Goal: Find specific page/section: Find specific page/section

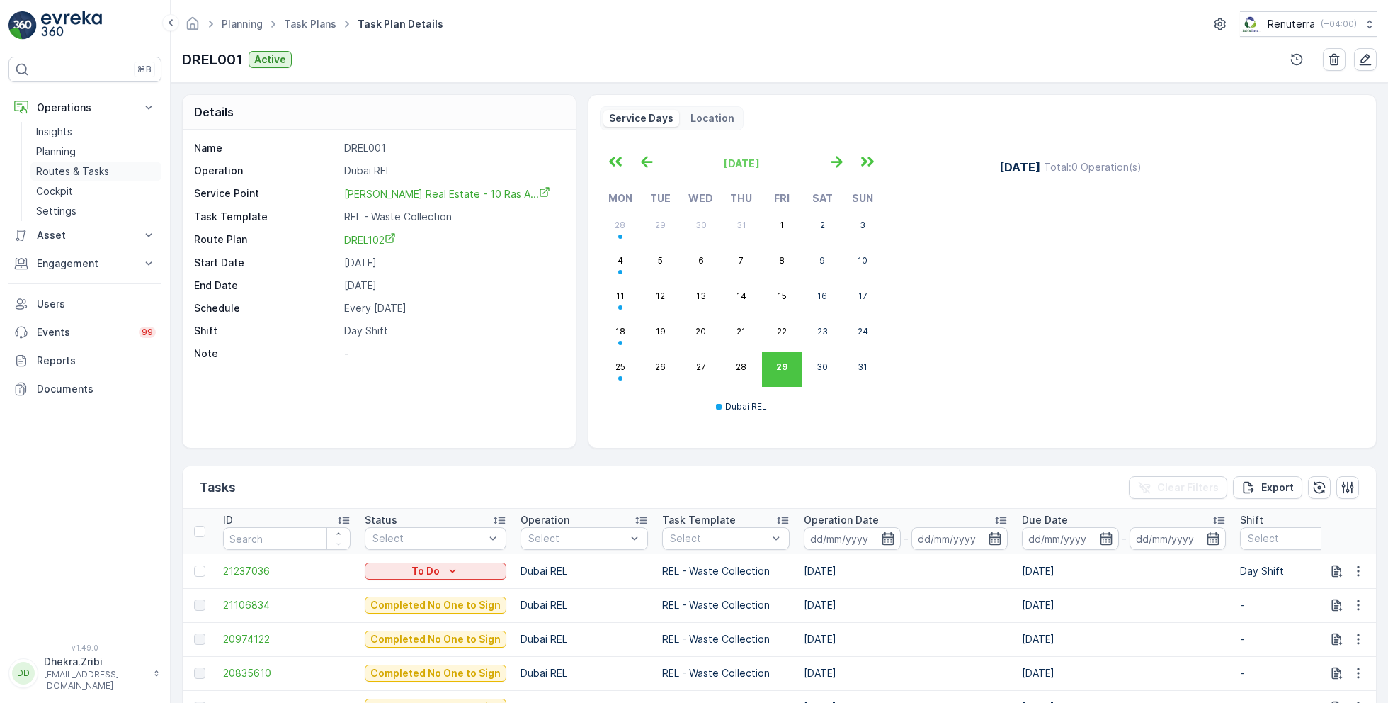
click at [64, 167] on p "Routes & Tasks" at bounding box center [72, 171] width 73 height 14
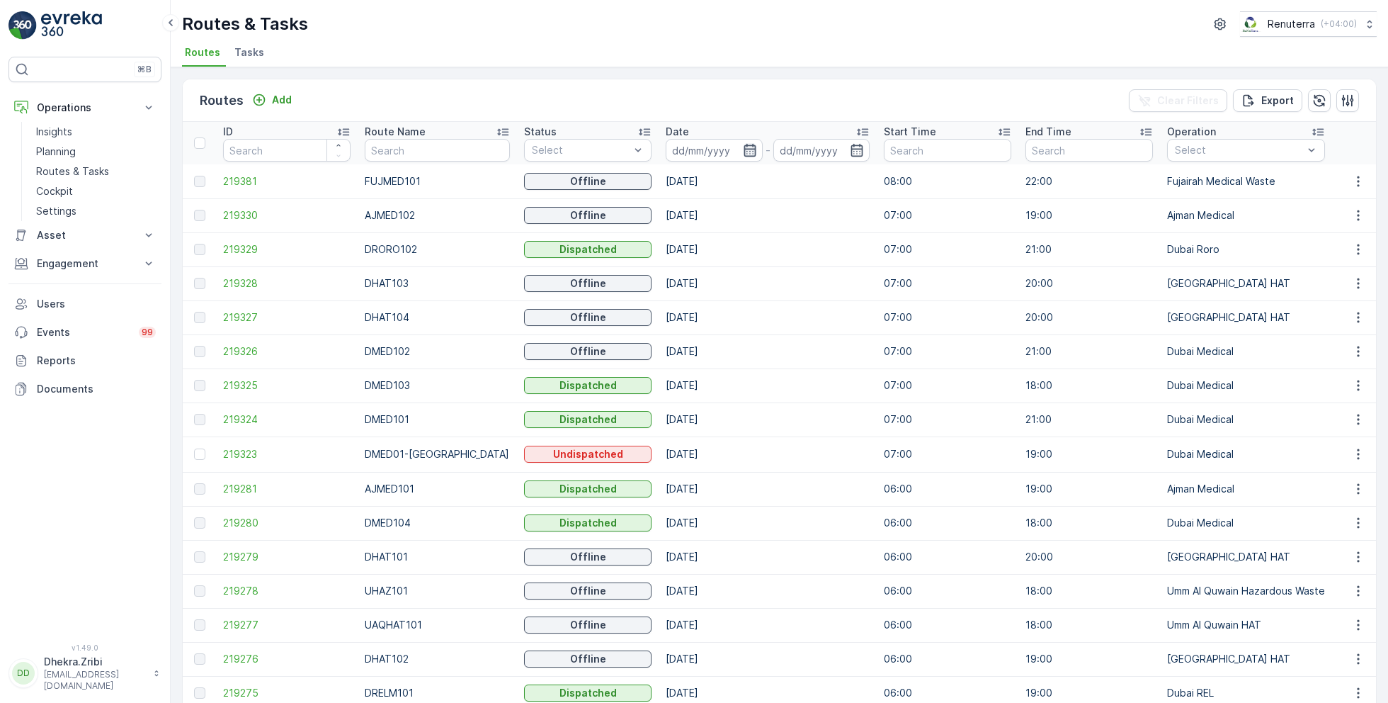
click at [743, 147] on icon "button" at bounding box center [750, 150] width 14 height 14
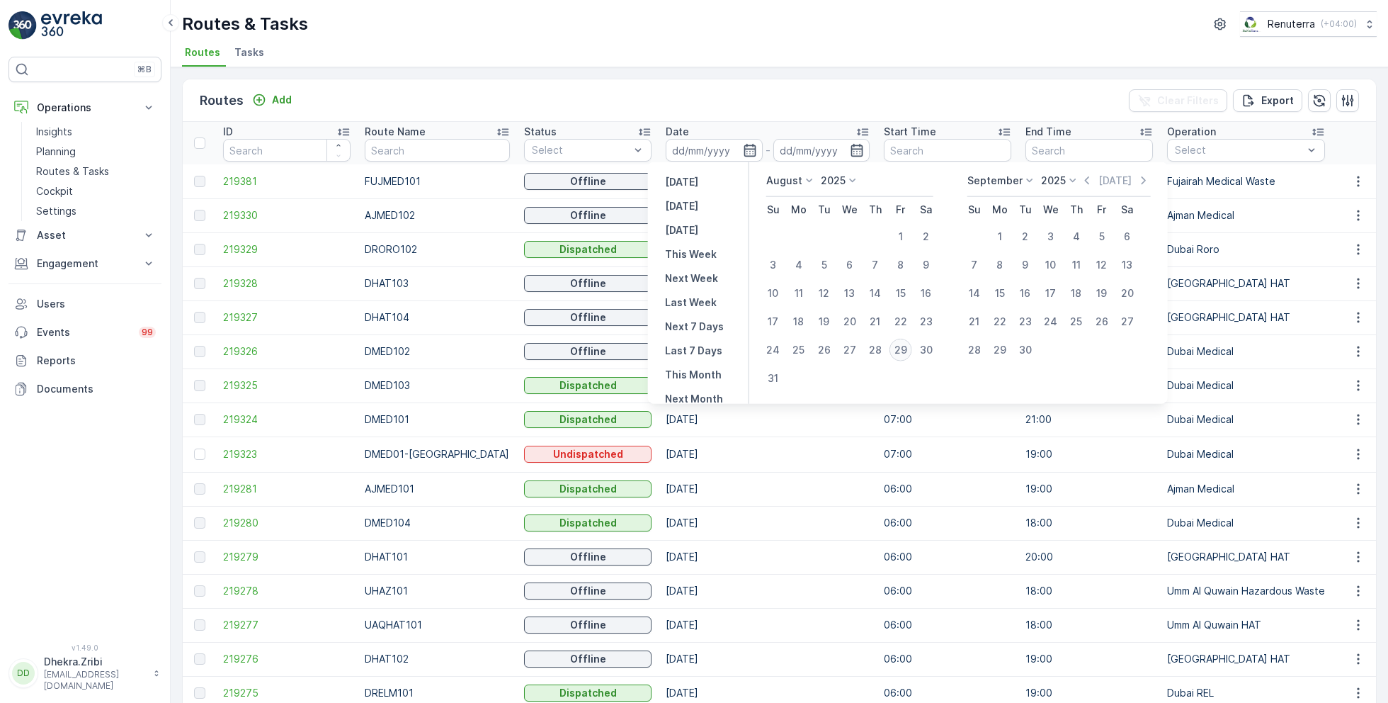
click at [906, 347] on div "29" at bounding box center [901, 350] width 23 height 23
type input "[DATE]"
click at [906, 347] on div "29" at bounding box center [901, 350] width 23 height 23
type input "[DATE]"
click at [644, 38] on div "Routes & Tasks Renuterra ( +04:00 ) Routes Tasks" at bounding box center [779, 33] width 1217 height 67
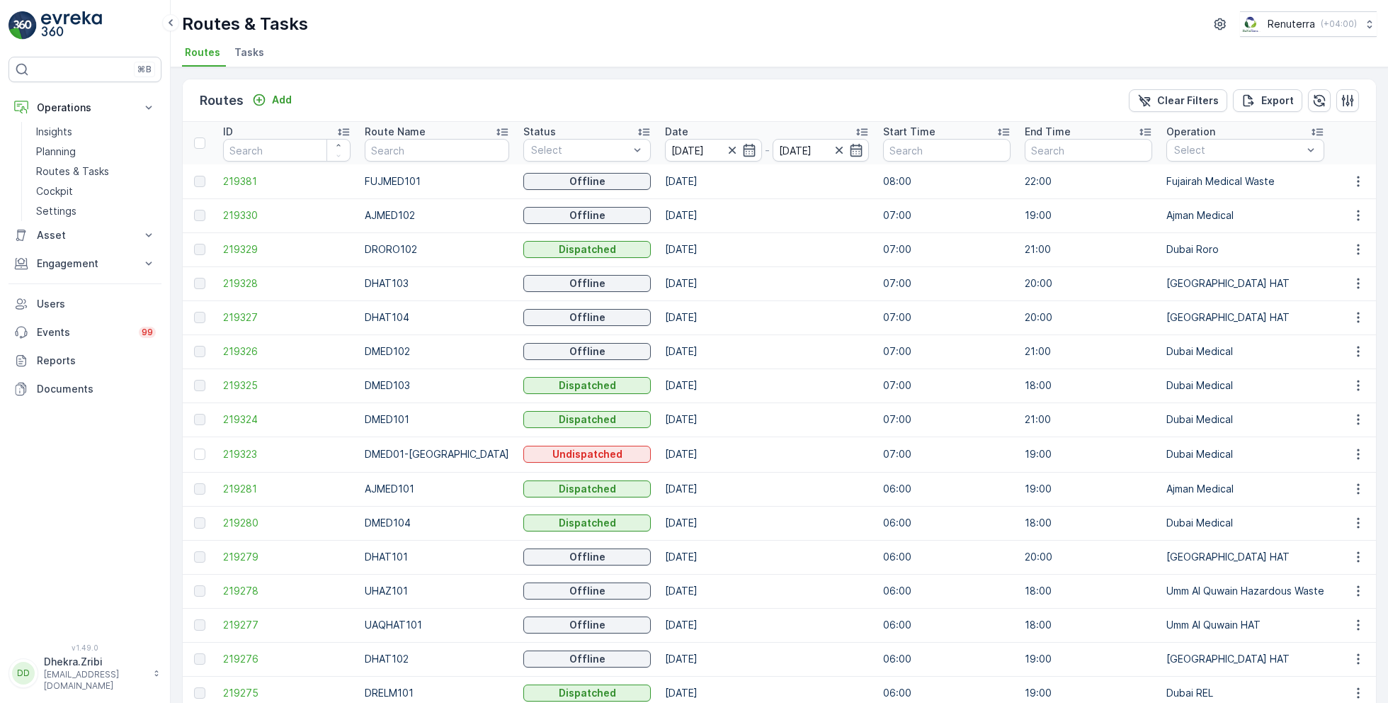
click at [610, 33] on div "Routes & Tasks Renuterra ( +04:00 )" at bounding box center [779, 23] width 1195 height 25
click at [426, 145] on input "text" at bounding box center [437, 150] width 144 height 23
type input "hat"
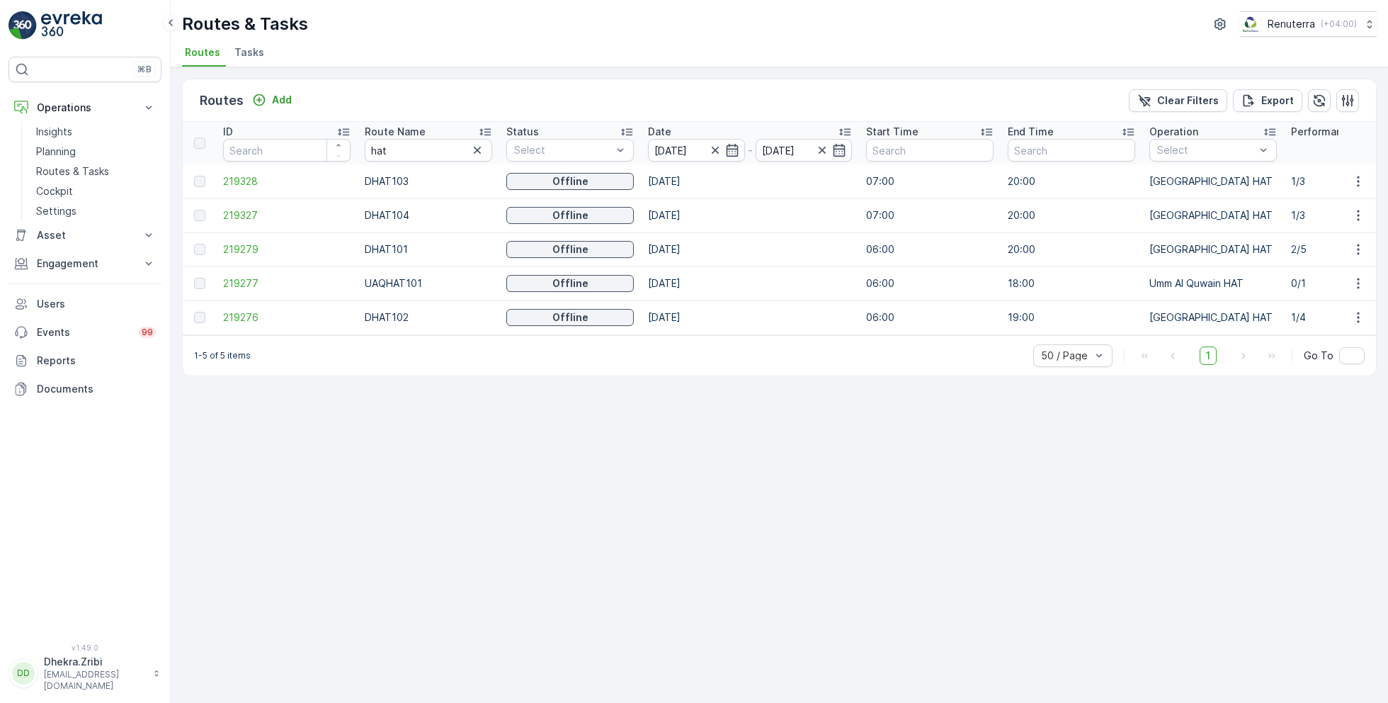
click at [481, 135] on icon at bounding box center [485, 132] width 14 height 14
click at [248, 177] on span "219279" at bounding box center [286, 181] width 127 height 14
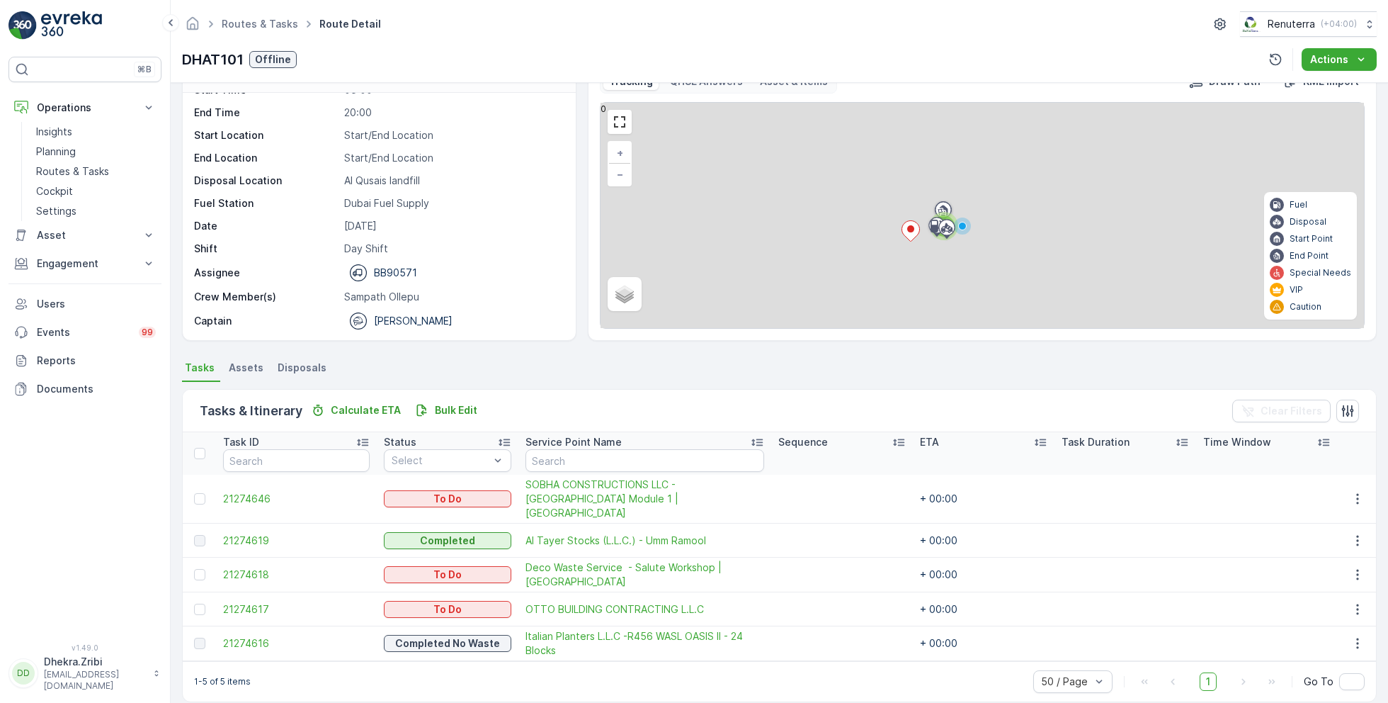
scroll to position [38, 0]
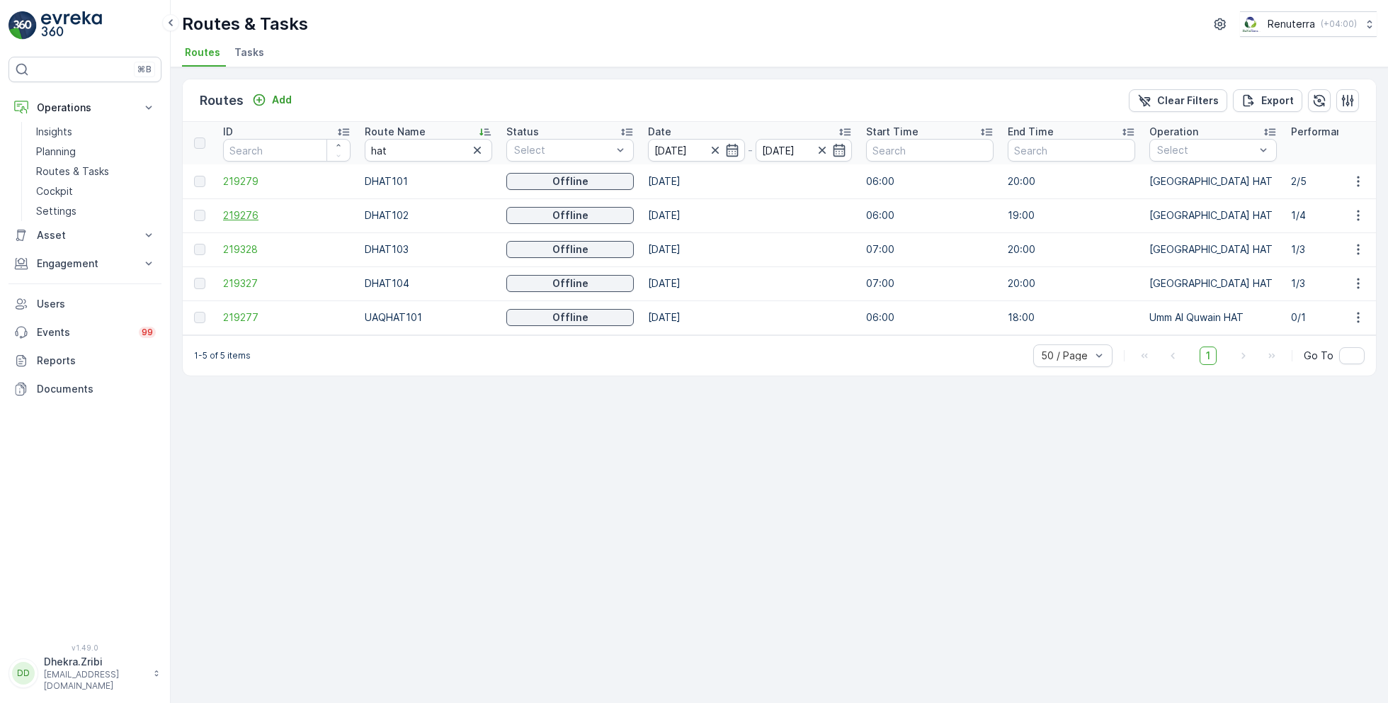
click at [249, 208] on span "219276" at bounding box center [286, 215] width 127 height 14
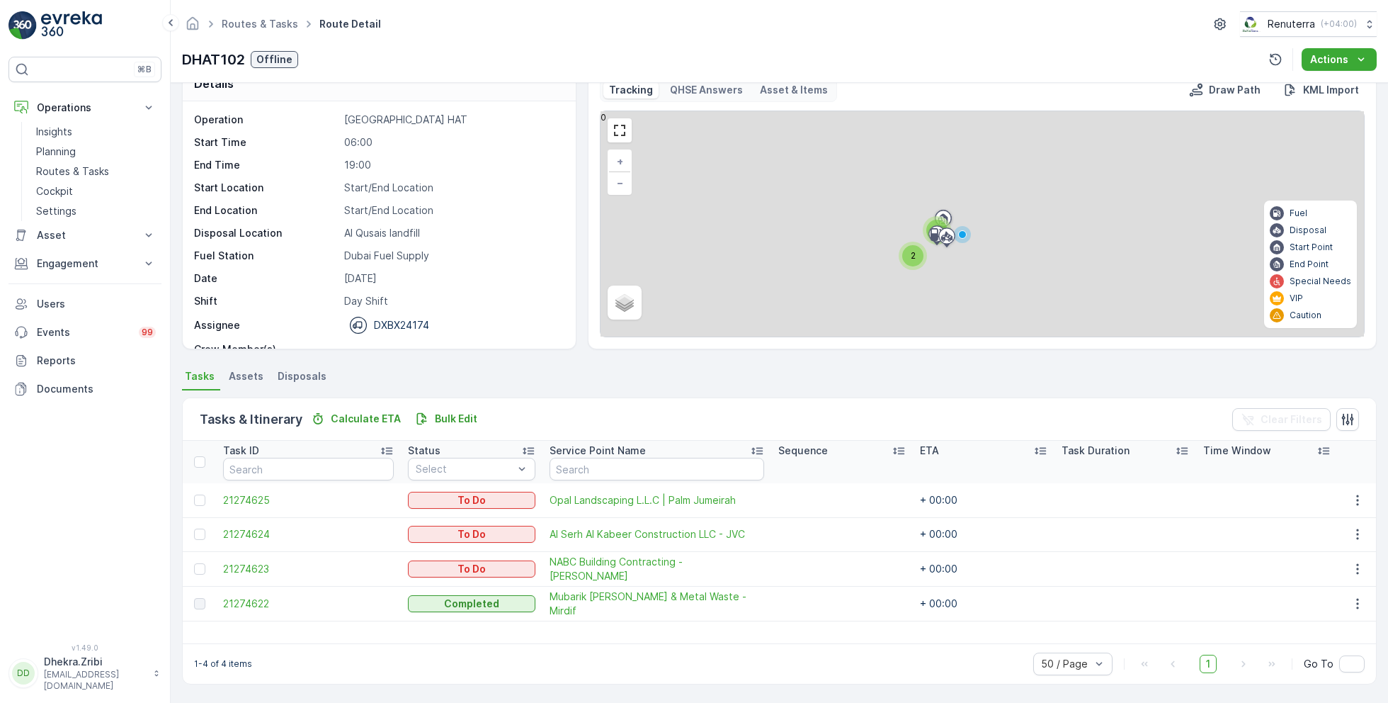
scroll to position [27, 0]
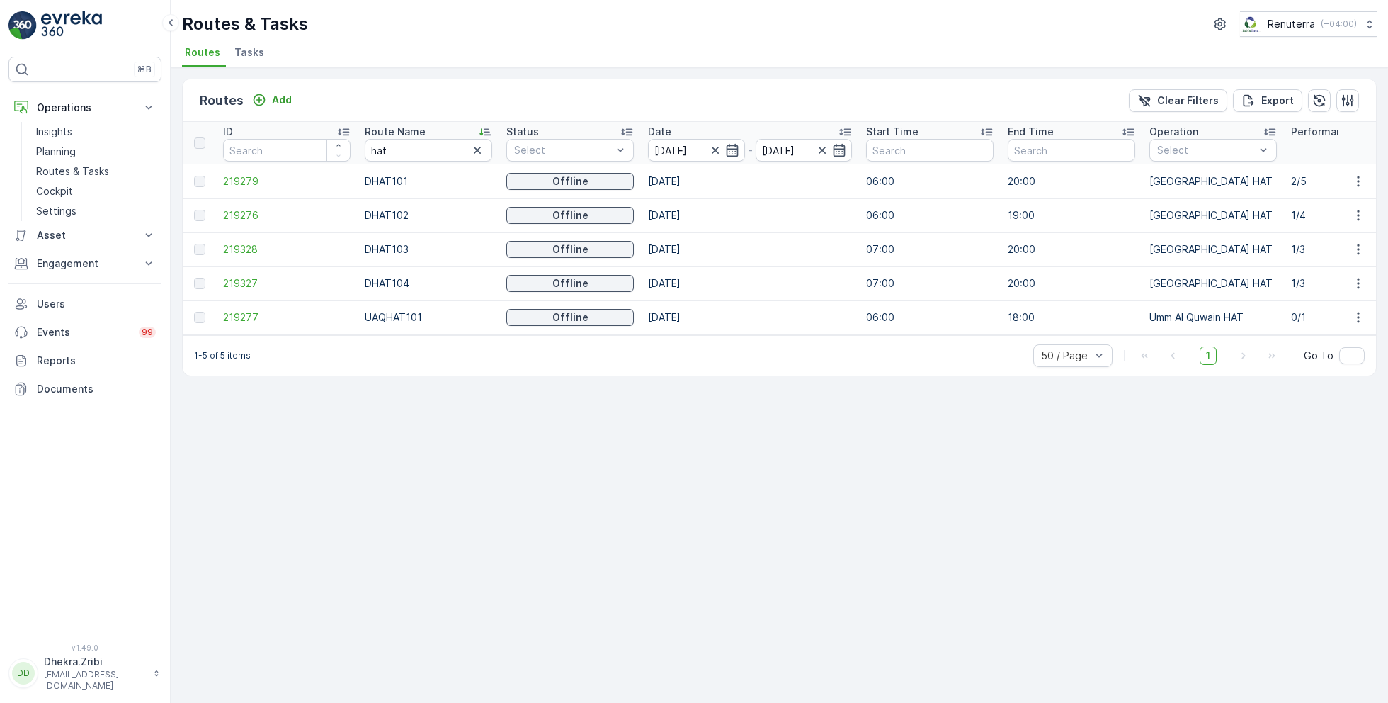
click at [237, 179] on span "219279" at bounding box center [286, 181] width 127 height 14
click at [246, 214] on span "219276" at bounding box center [286, 215] width 127 height 14
click at [243, 250] on span "219328" at bounding box center [286, 249] width 127 height 14
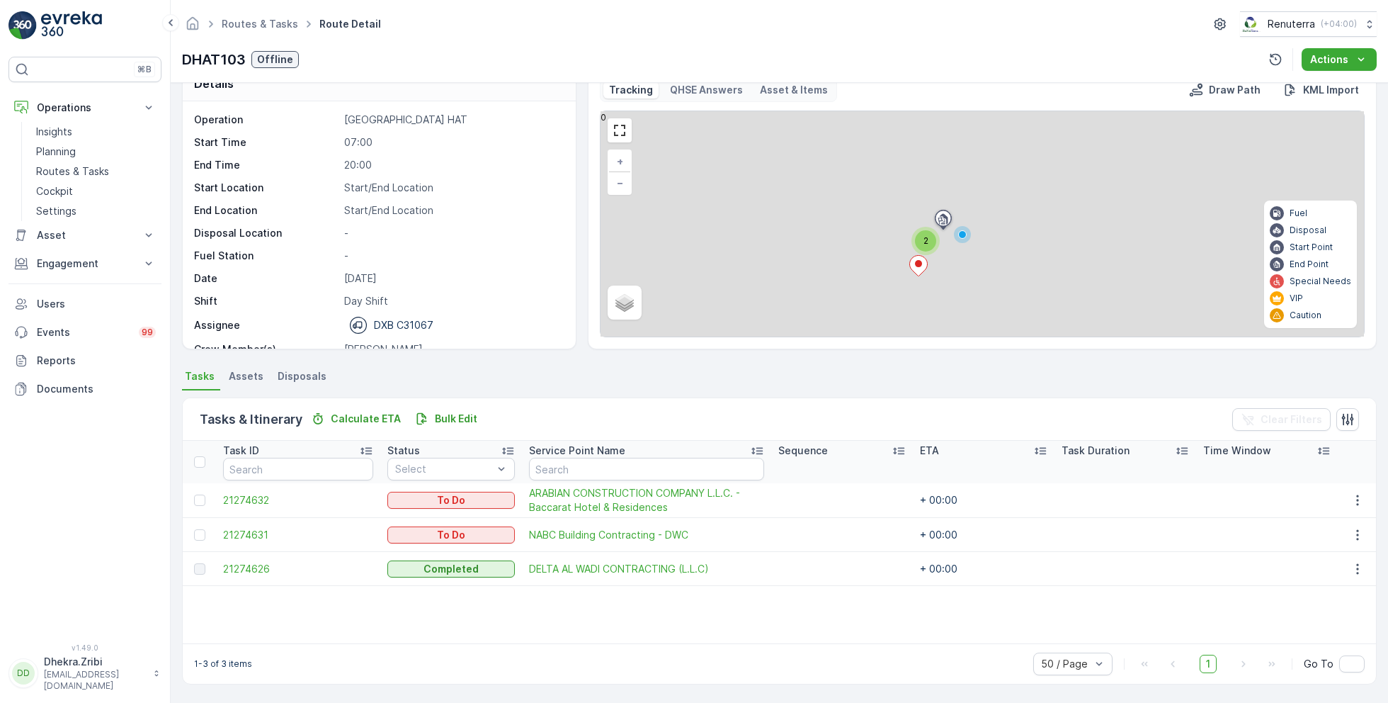
scroll to position [25, 0]
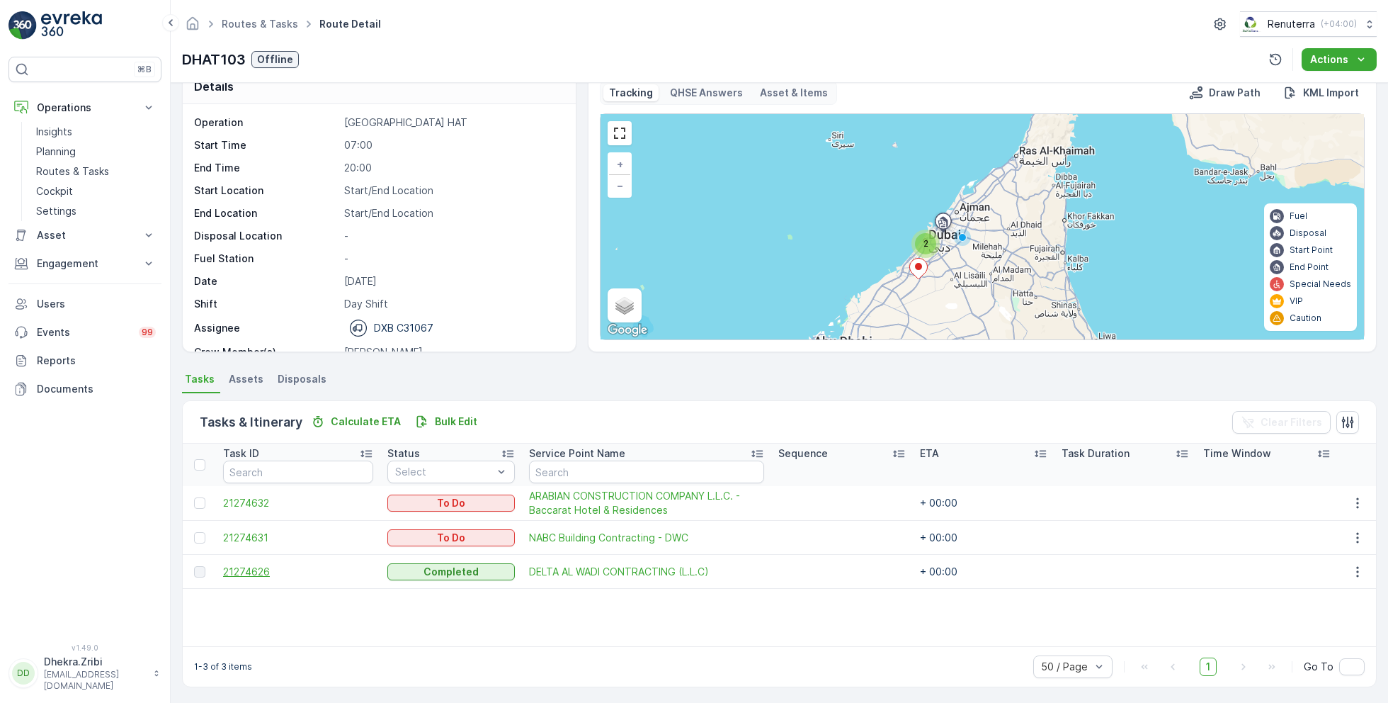
click at [259, 566] on span "21274626" at bounding box center [298, 571] width 150 height 14
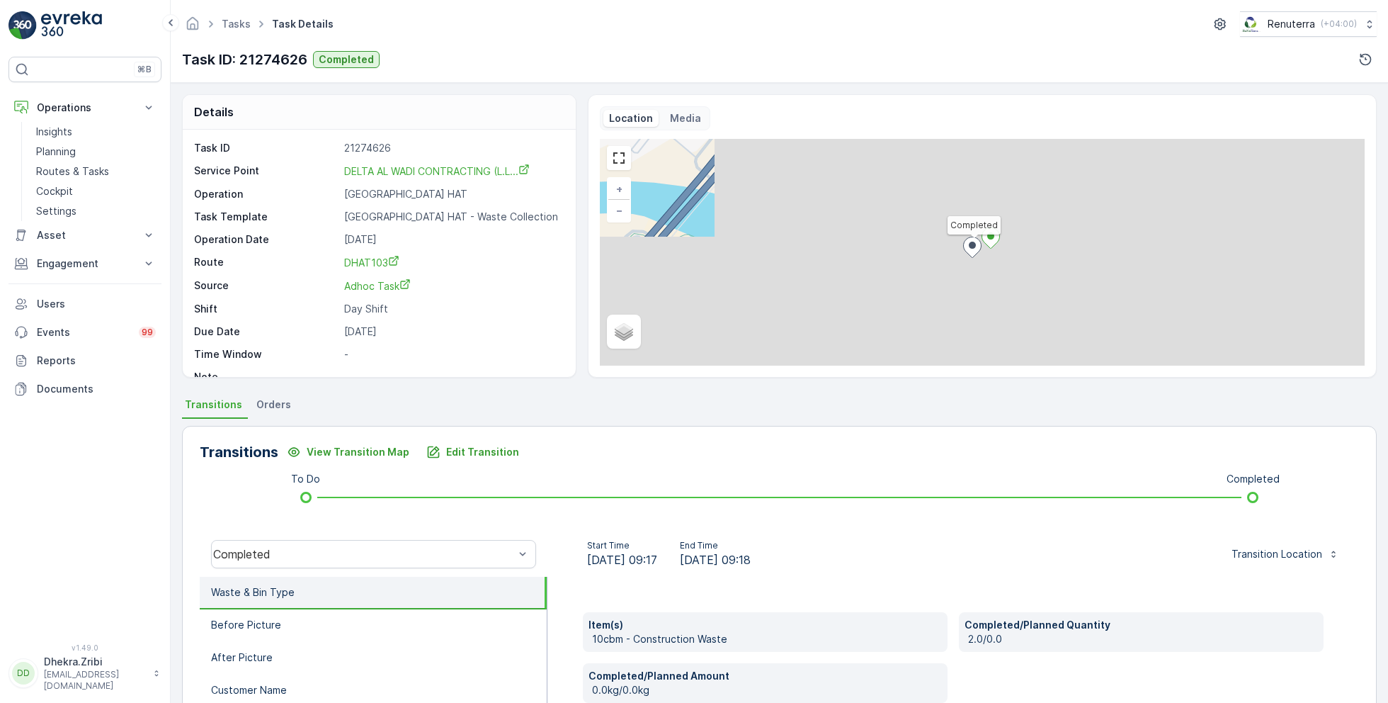
scroll to position [18, 0]
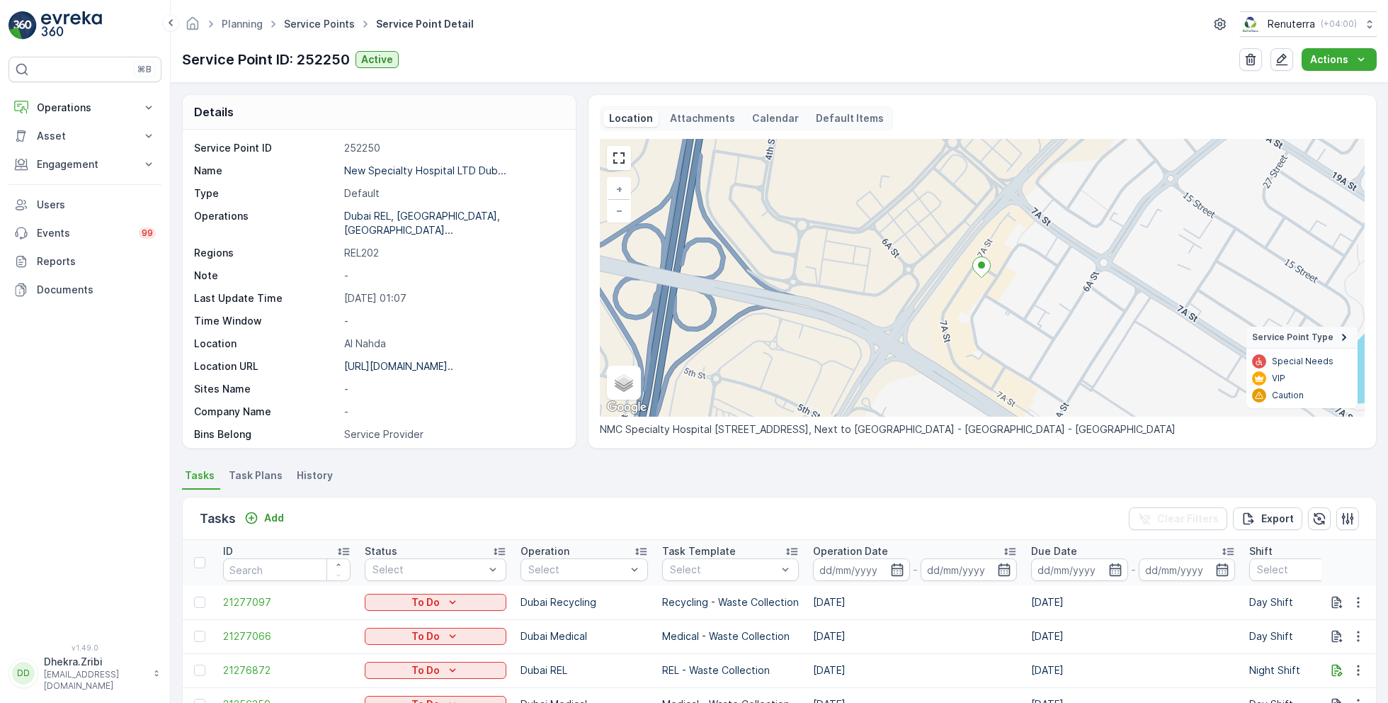
click at [313, 25] on link "Service Points" at bounding box center [319, 24] width 71 height 12
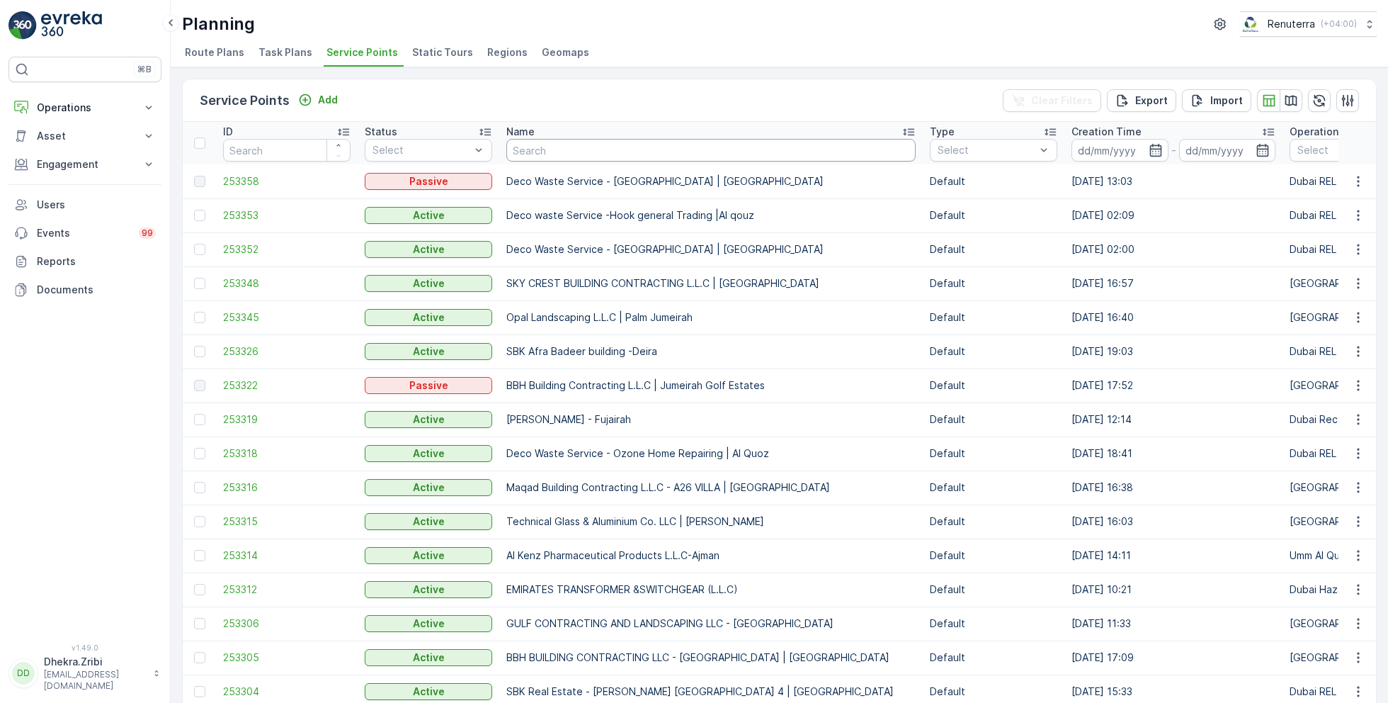
click at [602, 151] on input "text" at bounding box center [710, 150] width 409 height 23
type input "bbh"
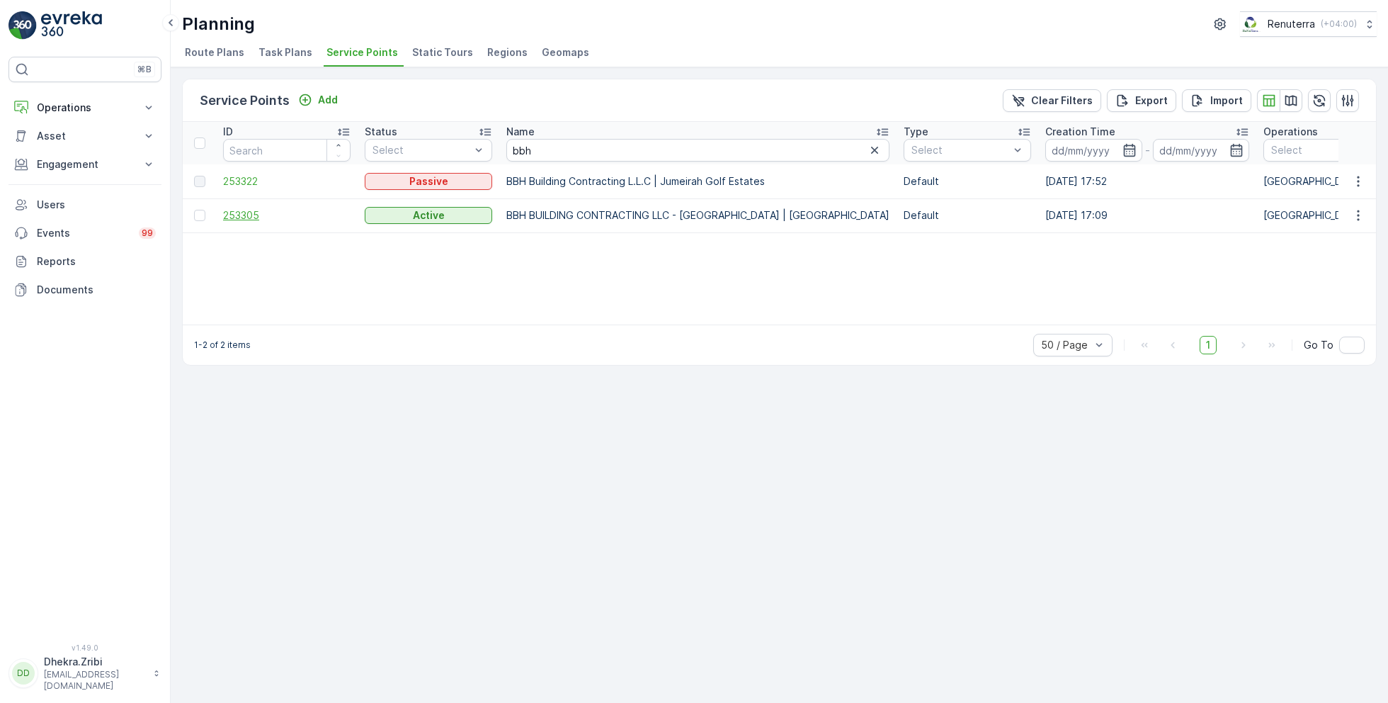
click at [249, 216] on span "253305" at bounding box center [286, 215] width 127 height 14
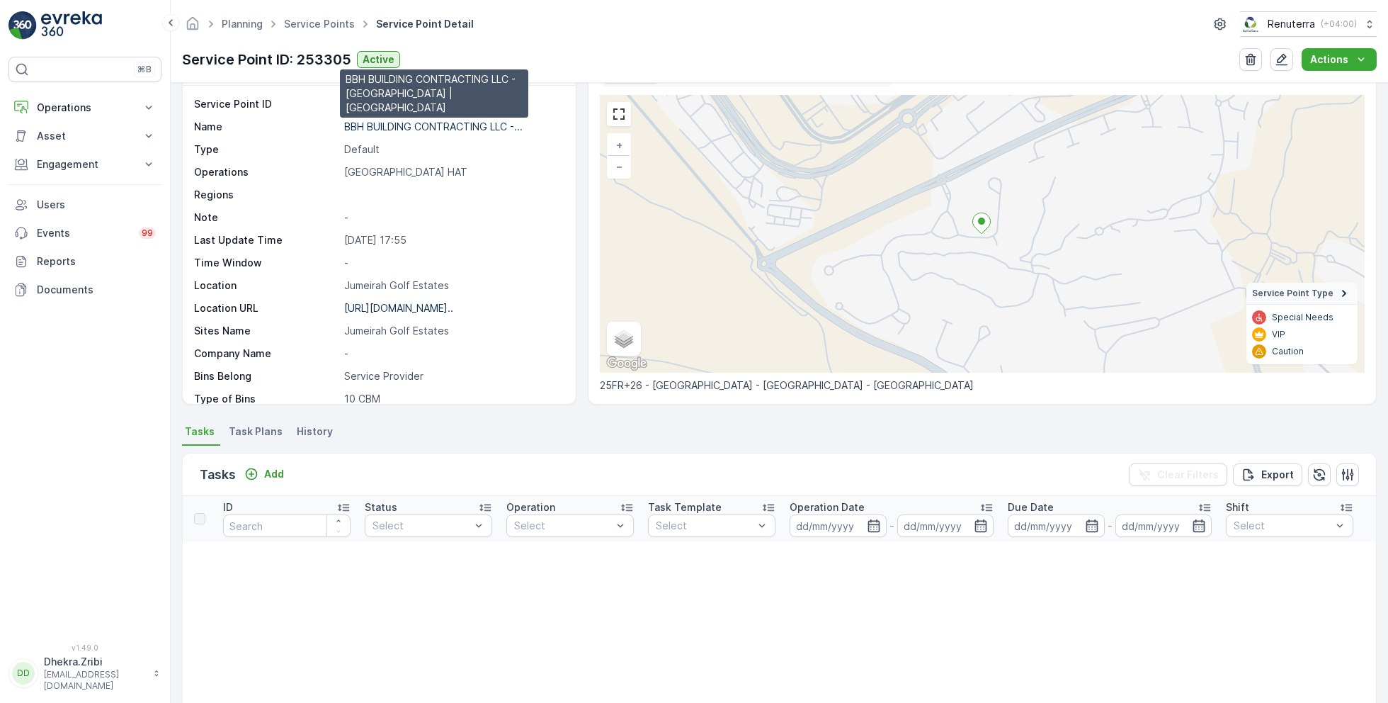
click at [392, 125] on p "BBH BUILDING CONTRACTING LLC -..." at bounding box center [433, 126] width 178 height 12
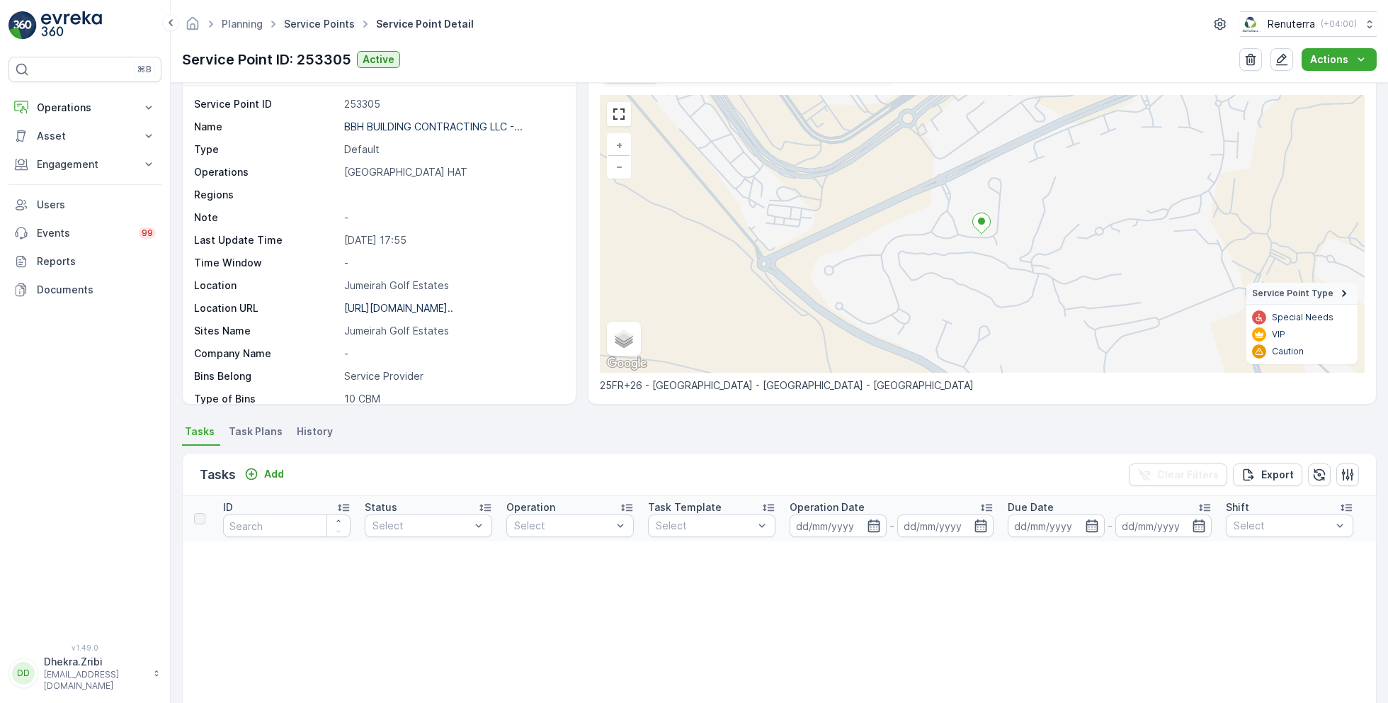
click at [335, 18] on link "Service Points" at bounding box center [319, 24] width 71 height 12
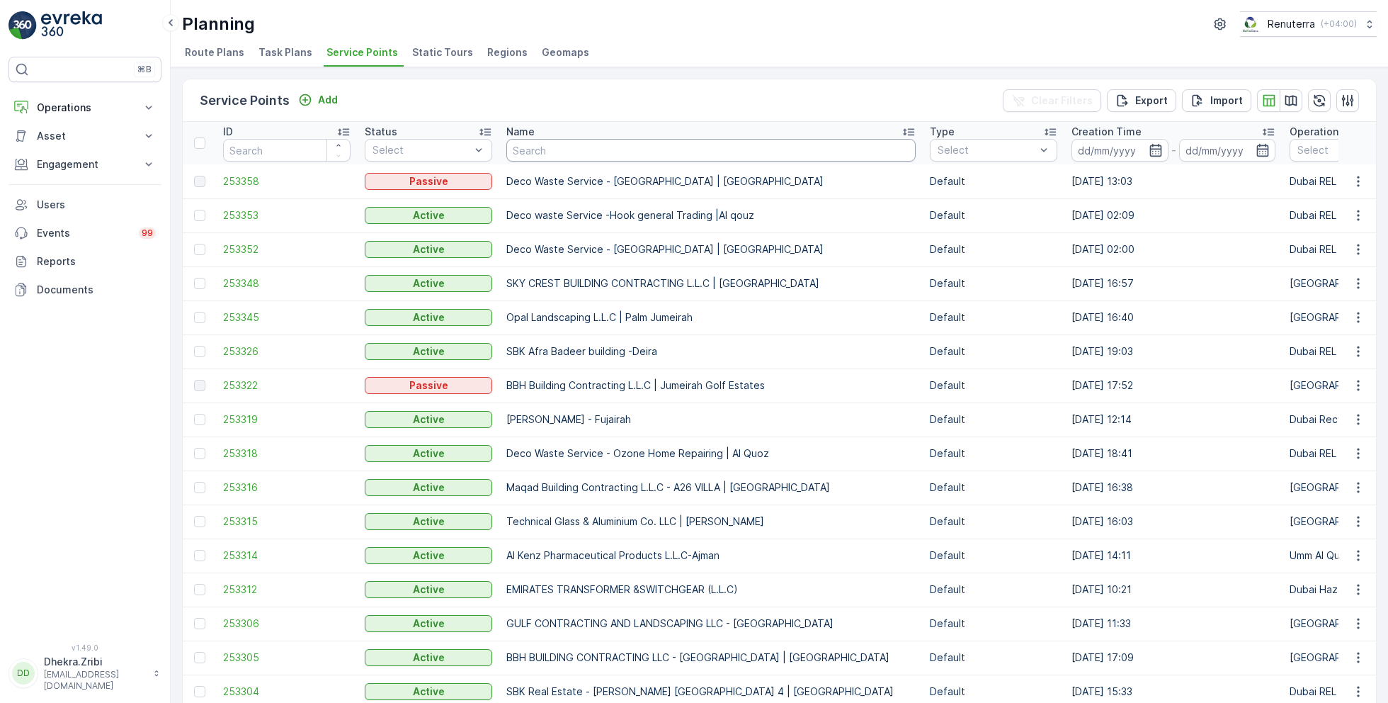
click at [561, 149] on input "text" at bounding box center [710, 150] width 409 height 23
type input "taj"
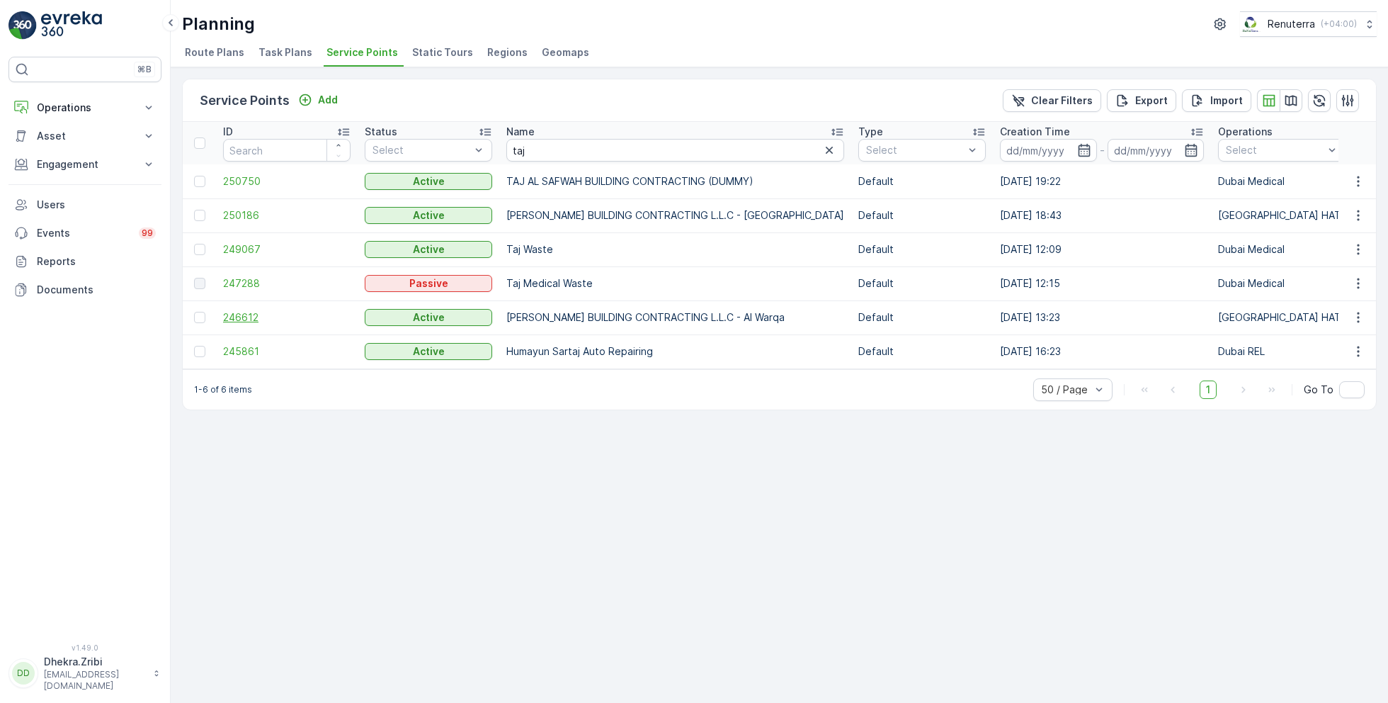
click at [245, 312] on span "246612" at bounding box center [286, 317] width 127 height 14
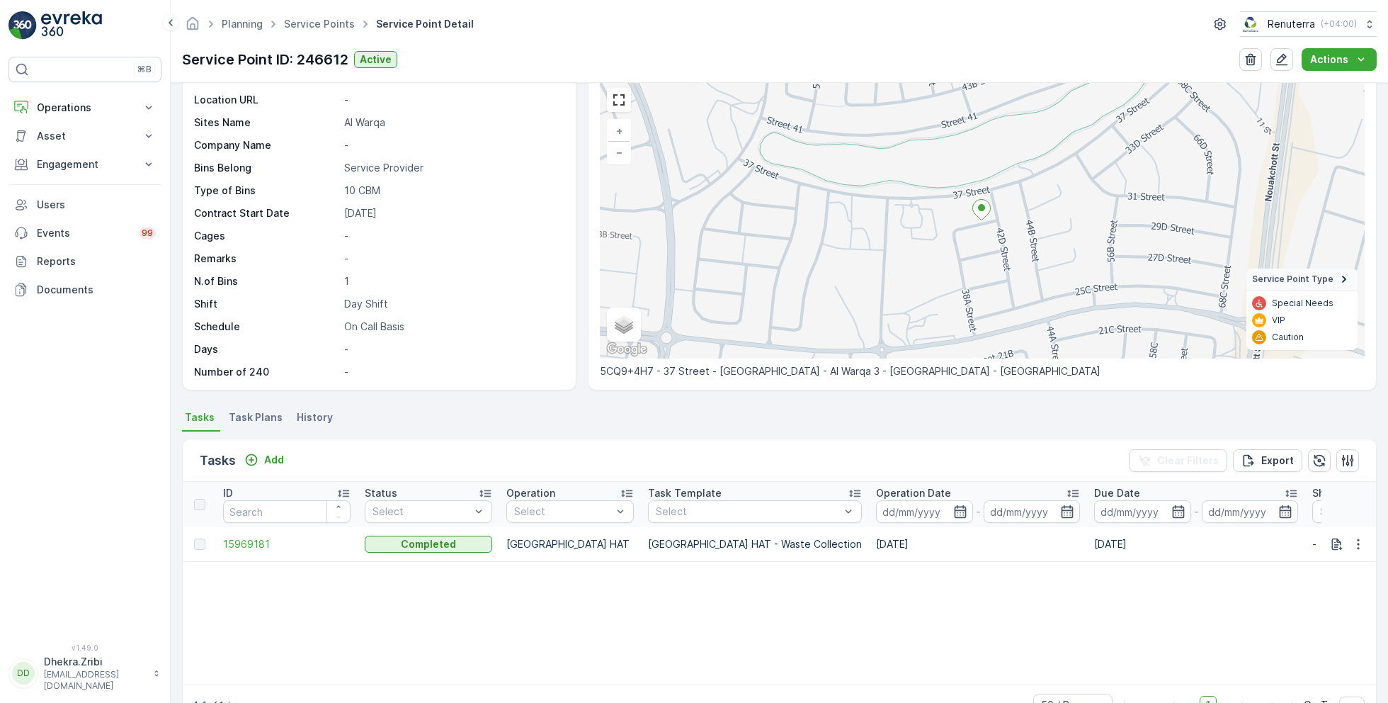
scroll to position [62, 0]
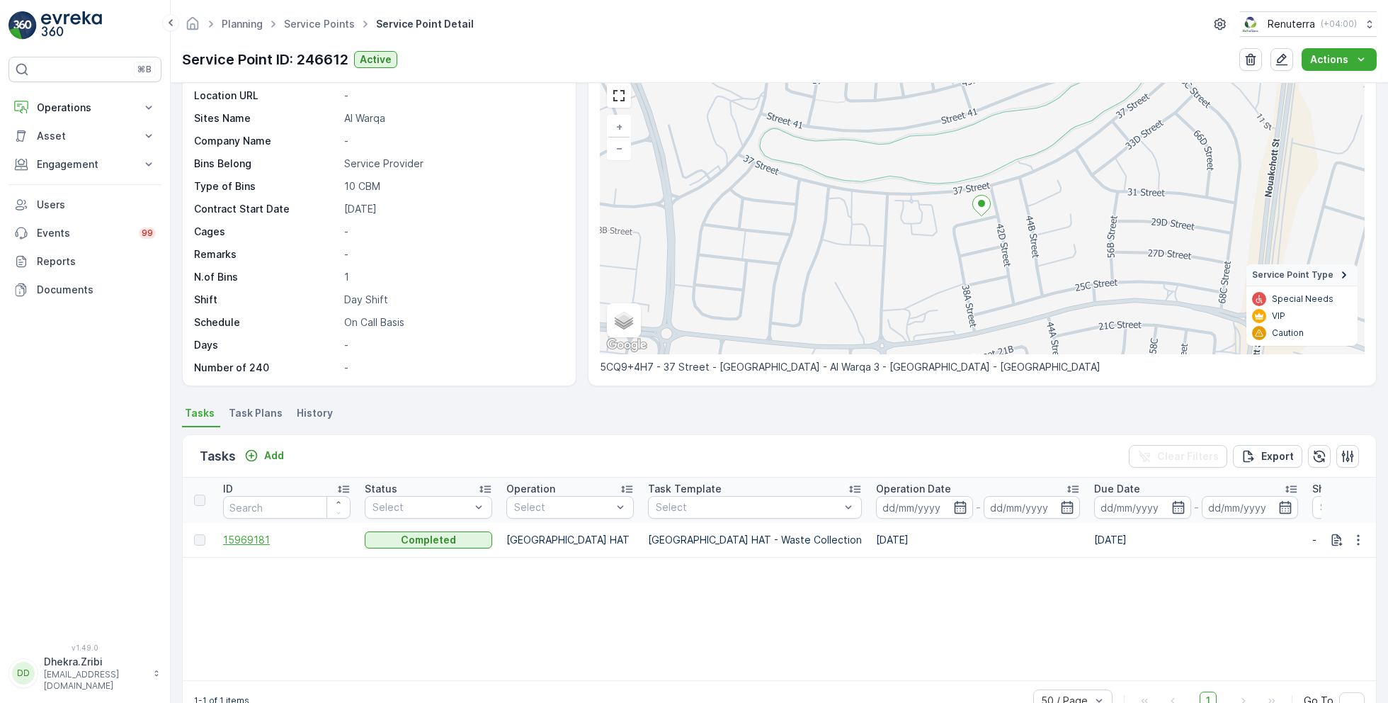
click at [244, 539] on span "15969181" at bounding box center [286, 540] width 127 height 14
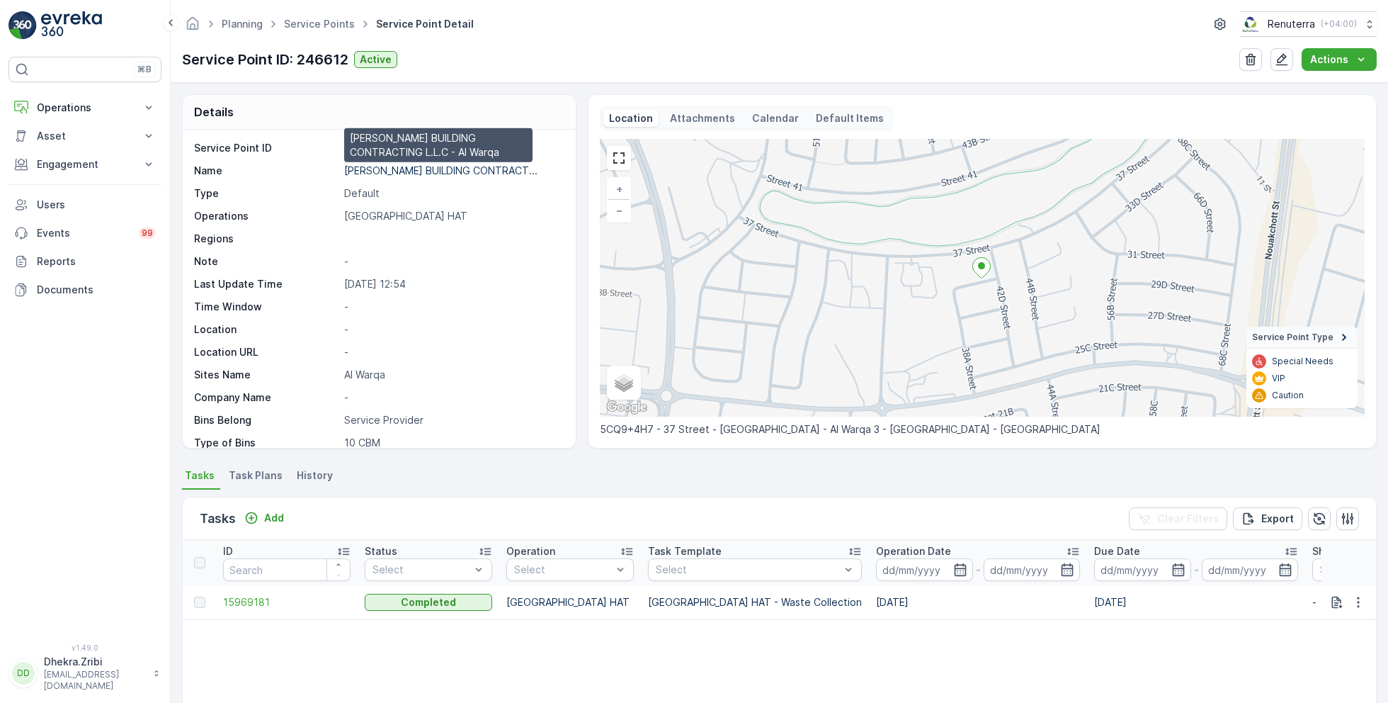
click at [414, 169] on p "[PERSON_NAME] BUILDING CONTRACT..." at bounding box center [440, 170] width 193 height 12
click at [333, 24] on link "Service Points" at bounding box center [319, 24] width 71 height 12
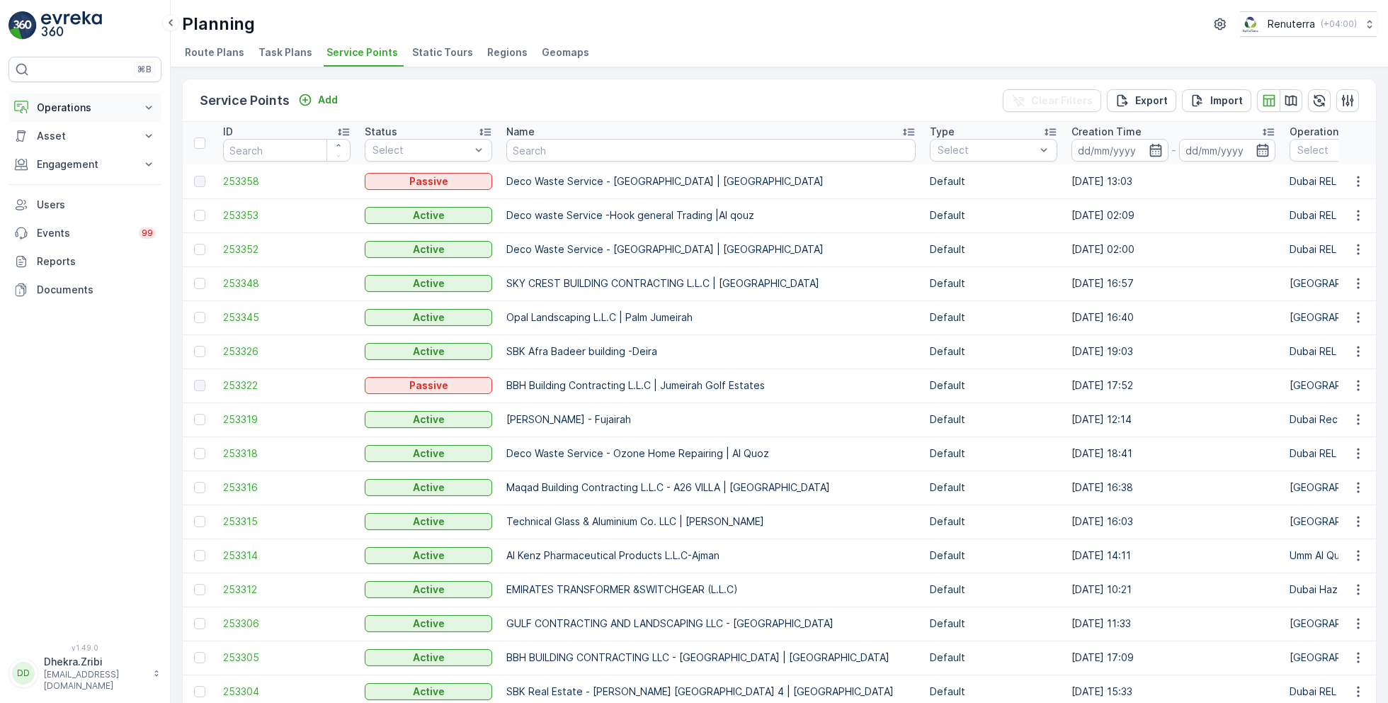
click at [77, 111] on p "Operations" at bounding box center [85, 108] width 96 height 14
click at [63, 147] on p "Planning" at bounding box center [56, 151] width 40 height 14
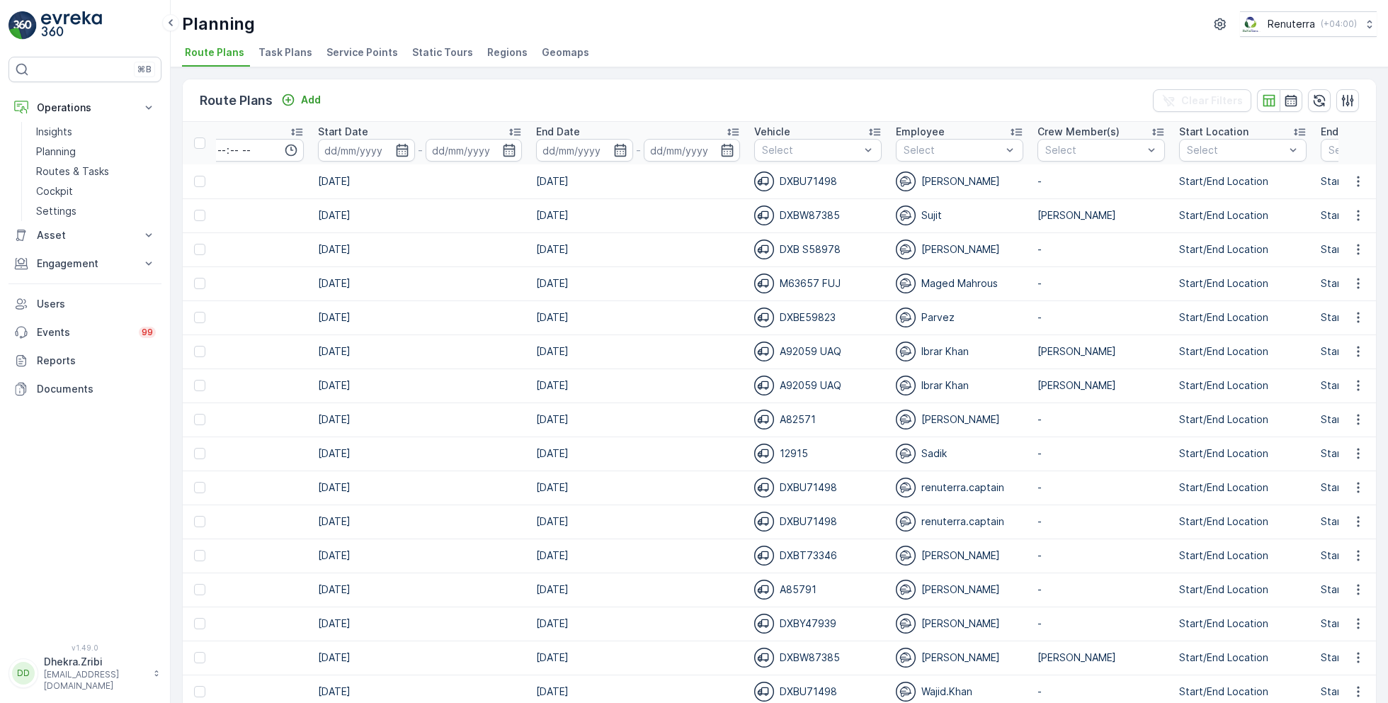
scroll to position [0, 1828]
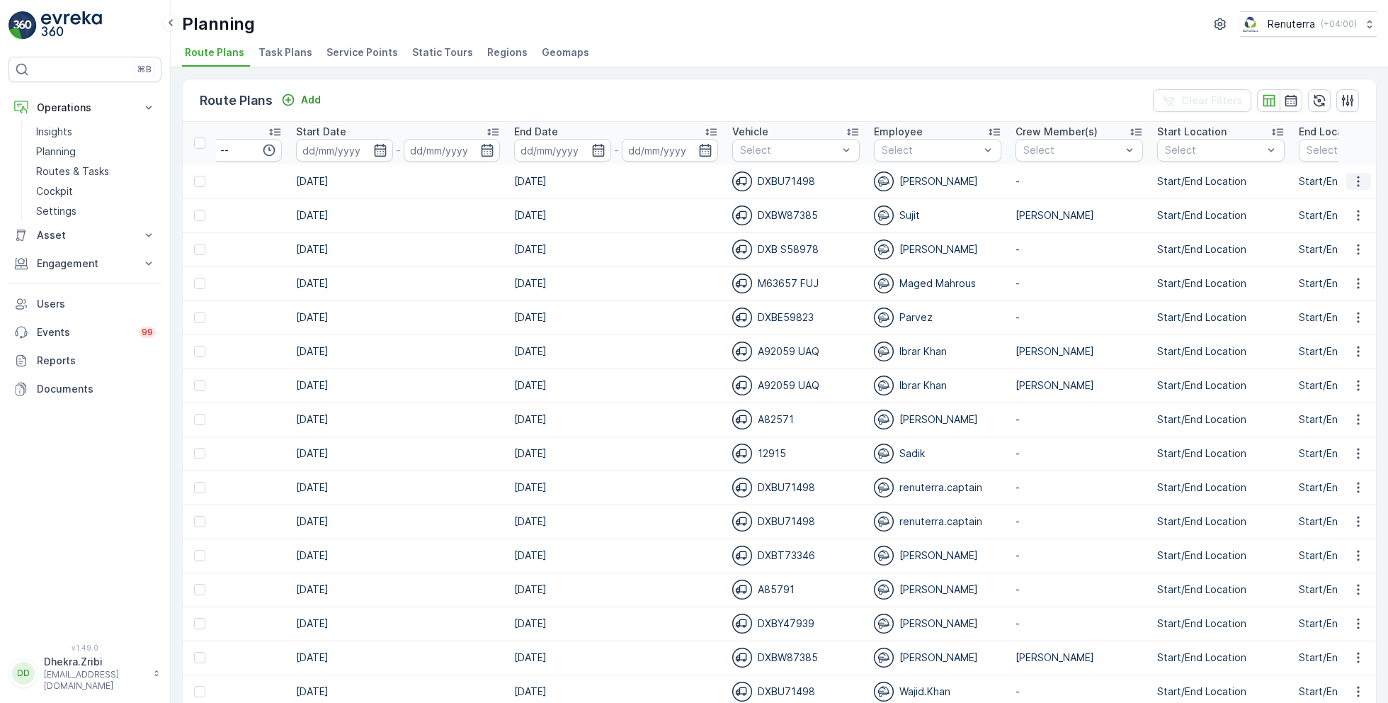
click at [1358, 182] on icon "button" at bounding box center [1358, 181] width 14 height 14
click at [1341, 199] on span "Edit Route Plan" at bounding box center [1345, 202] width 73 height 14
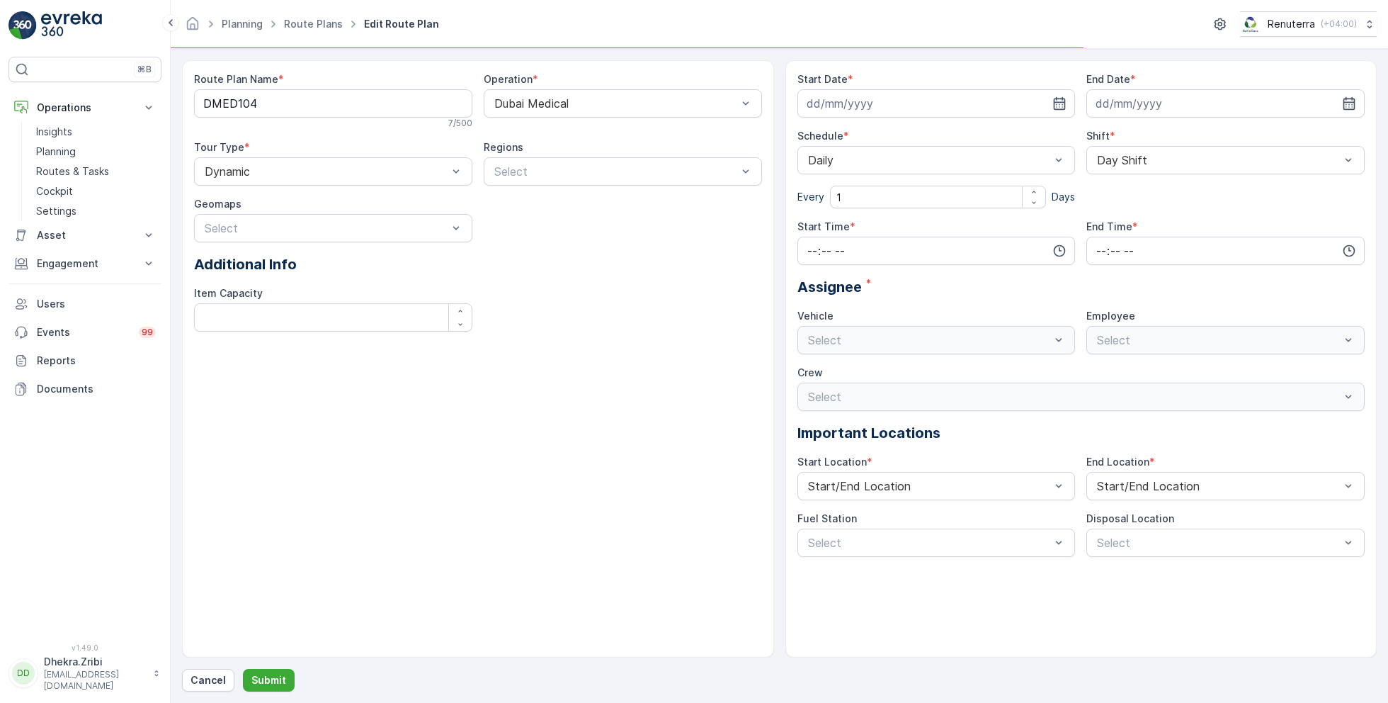
type input "[DATE]"
type input "06:00"
type input "18:00"
click at [206, 680] on p "Cancel" at bounding box center [208, 680] width 35 height 14
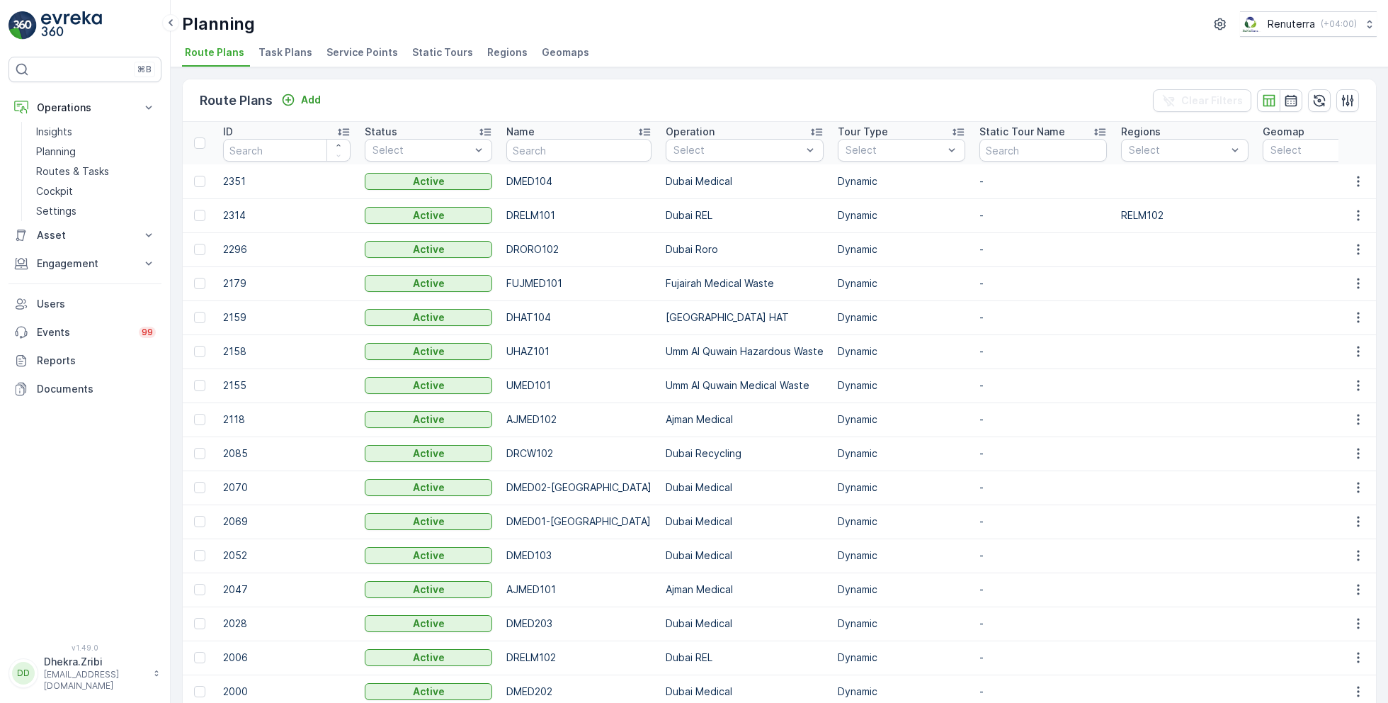
click at [370, 47] on span "Service Points" at bounding box center [362, 52] width 72 height 14
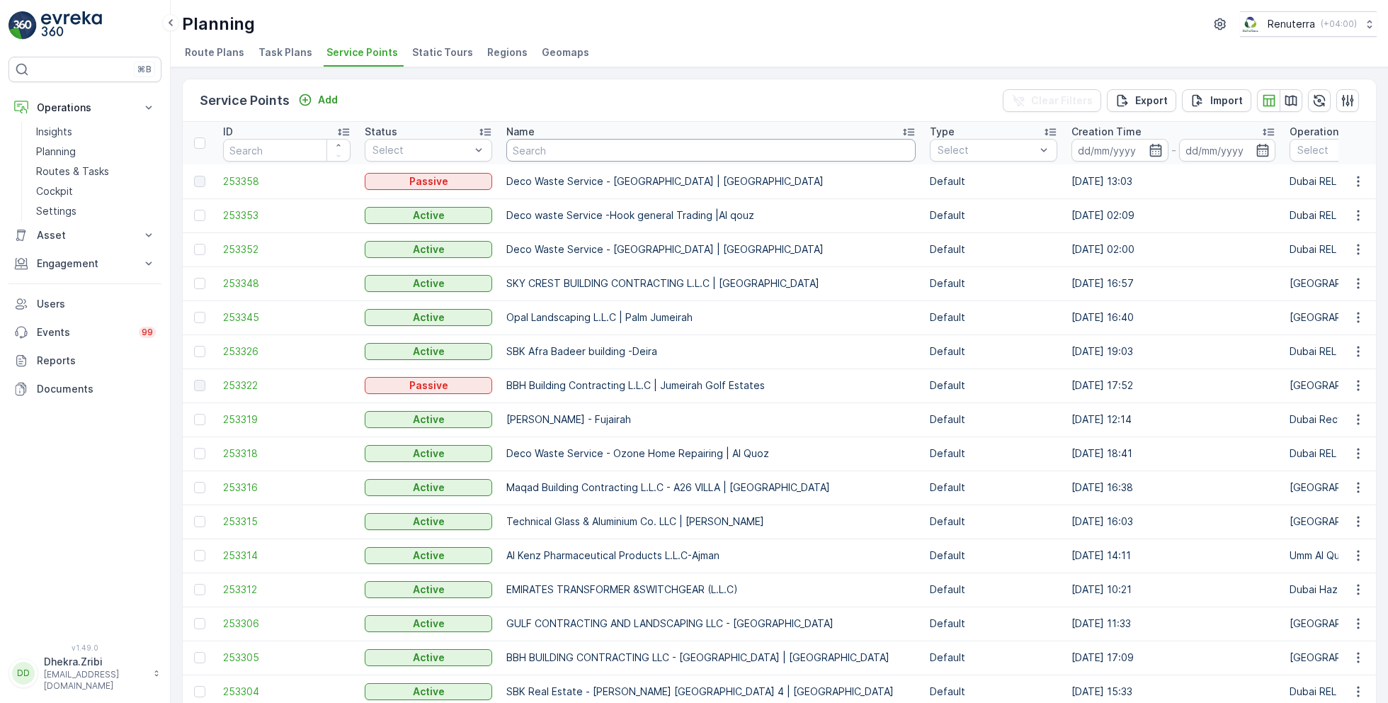
click at [556, 147] on input "text" at bounding box center [710, 150] width 409 height 23
type input "emirat"
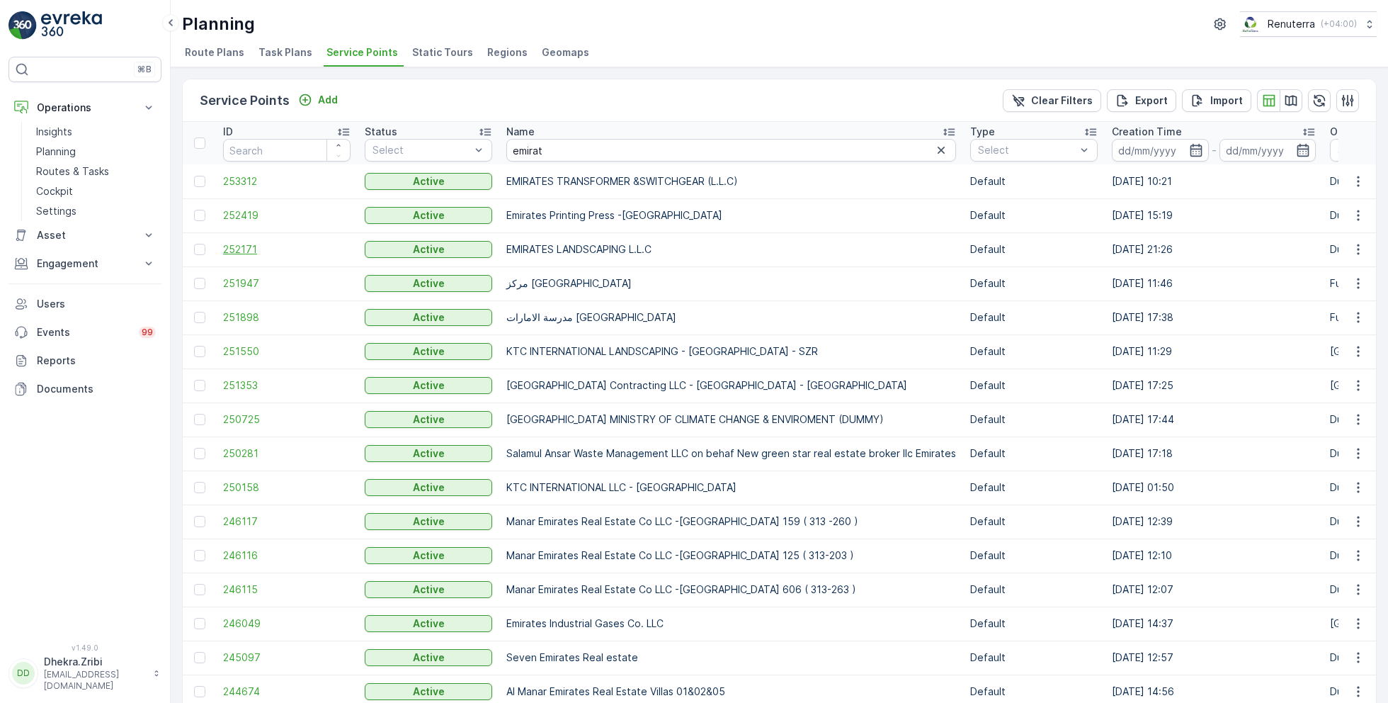
click at [250, 245] on span "252171" at bounding box center [286, 249] width 127 height 14
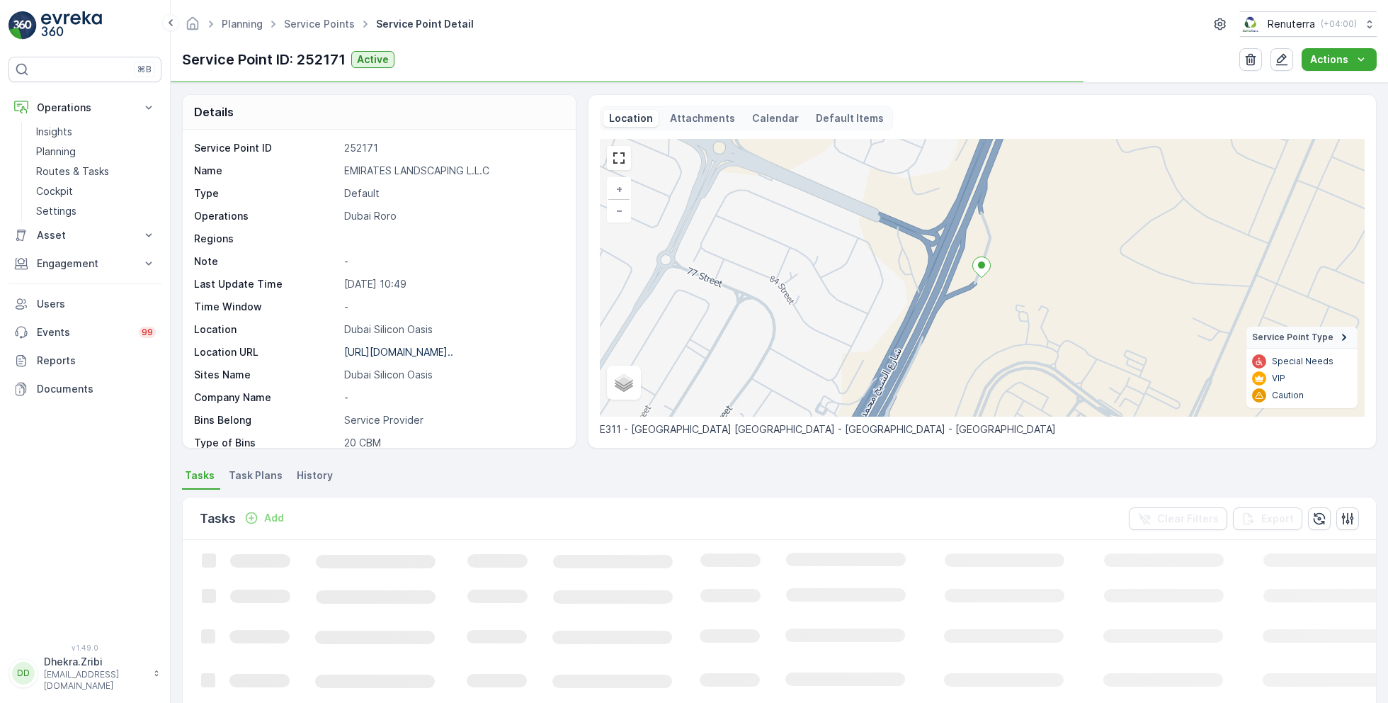
click at [407, 170] on p "EMIRATES LANDSCAPING L.L.C" at bounding box center [452, 171] width 217 height 14
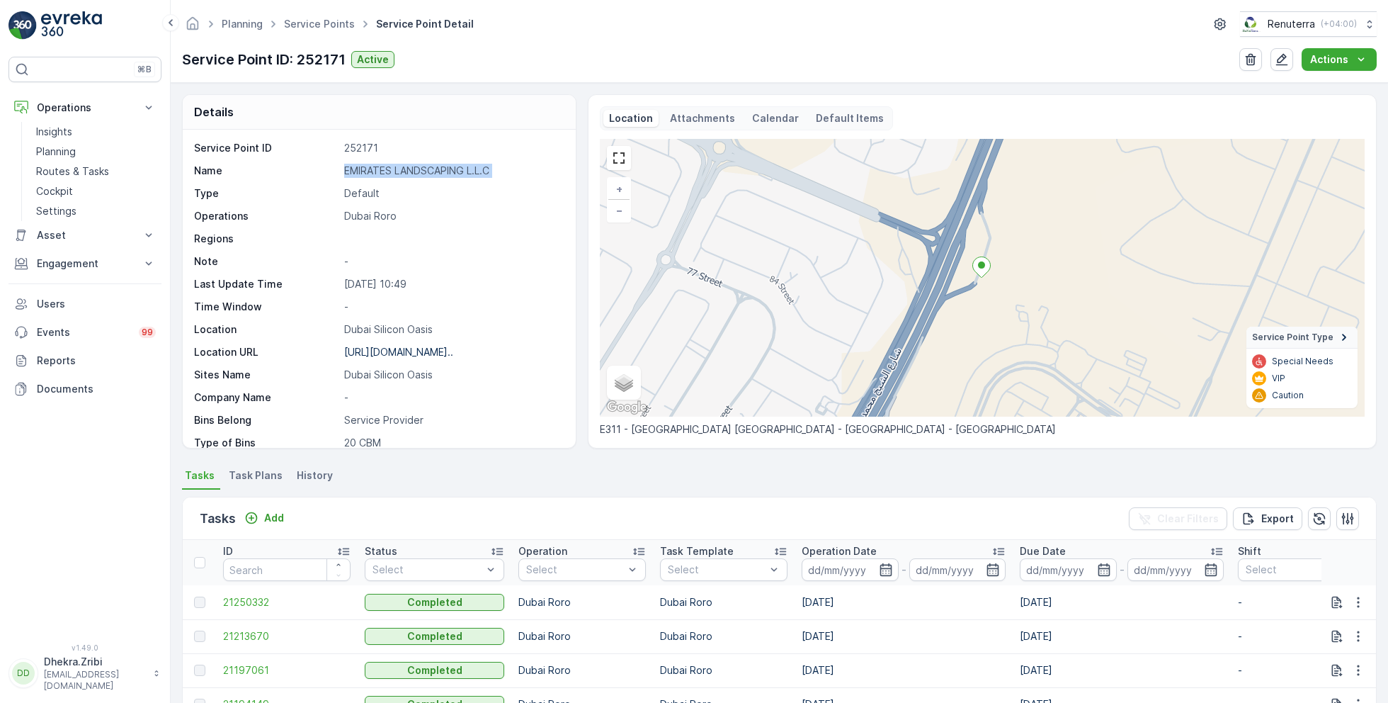
copy p "EMIRATES LANDSCAPING L.L.C"
click at [317, 25] on link "Service Points" at bounding box center [319, 24] width 71 height 12
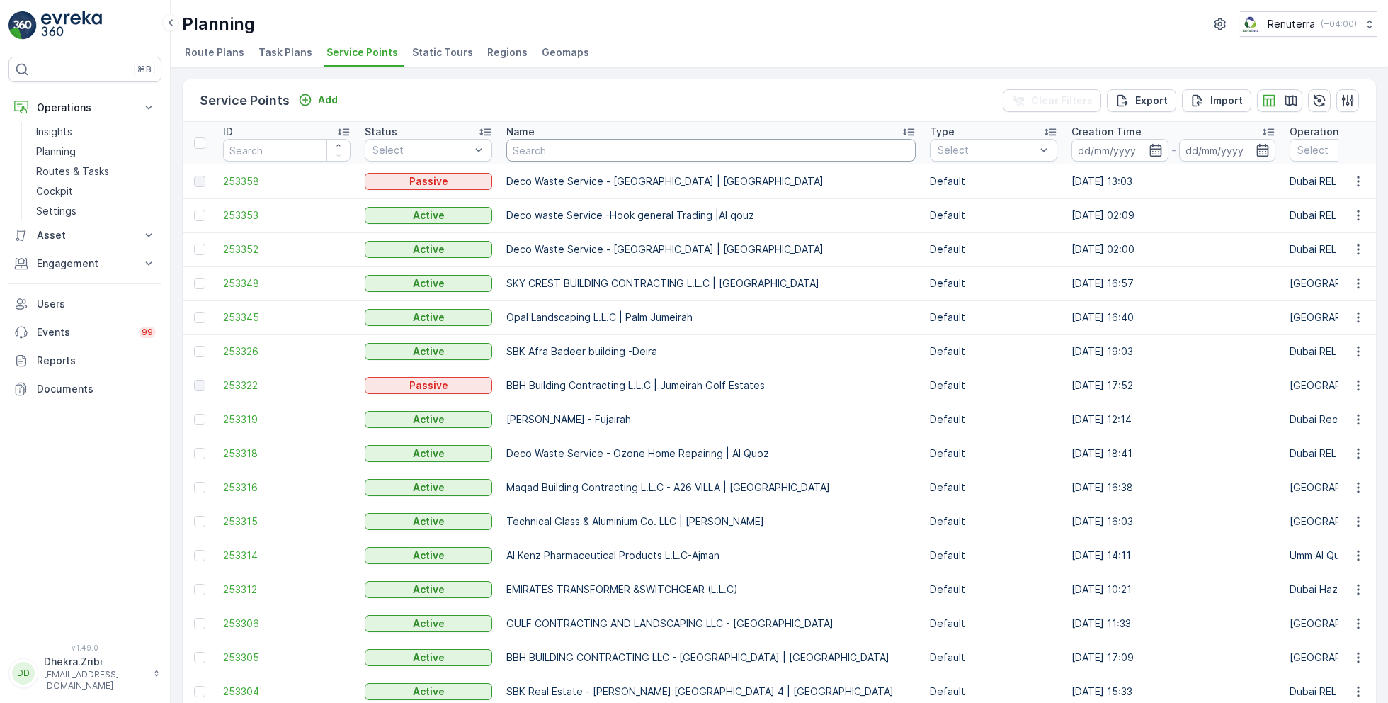
click at [593, 149] on input "text" at bounding box center [710, 150] width 409 height 23
type input "tech"
